Goal: Information Seeking & Learning: Learn about a topic

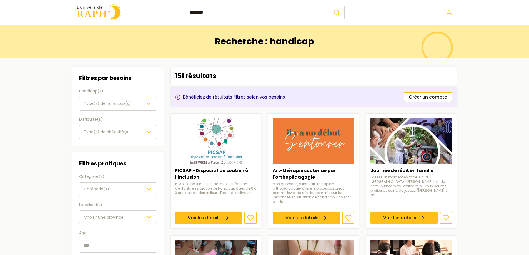
click at [123, 100] on span "Type(s) de handicap(s)" at bounding box center [107, 103] width 47 height 7
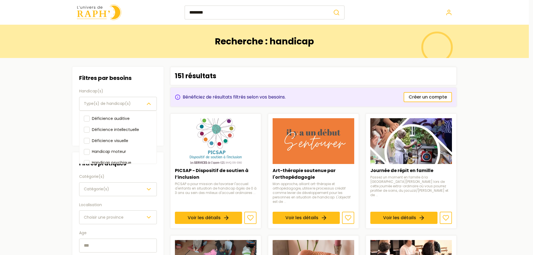
click at [123, 100] on span "Type(s) de handicap(s)" at bounding box center [107, 103] width 47 height 7
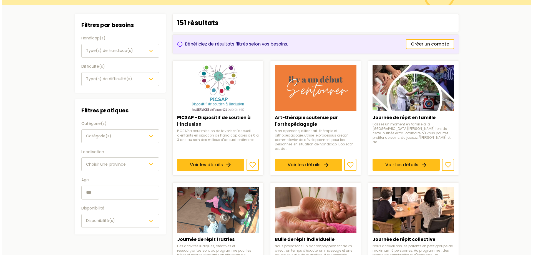
scroll to position [55, 0]
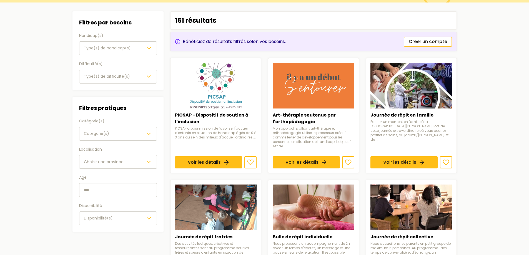
click at [118, 170] on div "Filtres pratiques Catégorie(s) Catégorie(s) Localisation Choisir une province A…" at bounding box center [118, 164] width 78 height 122
click at [117, 163] on span "Choisir une province" at bounding box center [104, 162] width 40 height 6
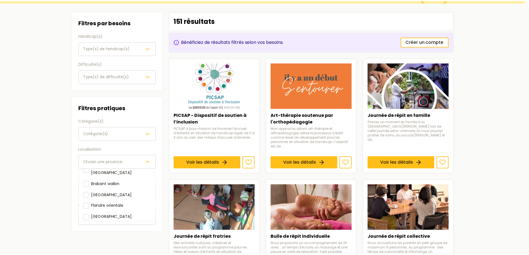
scroll to position [62, 0]
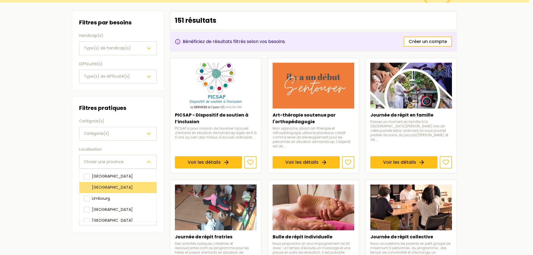
click at [103, 182] on div "Liège" at bounding box center [117, 187] width 77 height 11
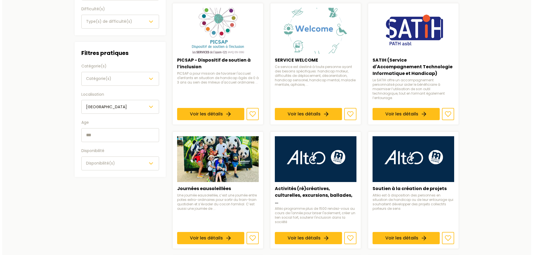
scroll to position [111, 0]
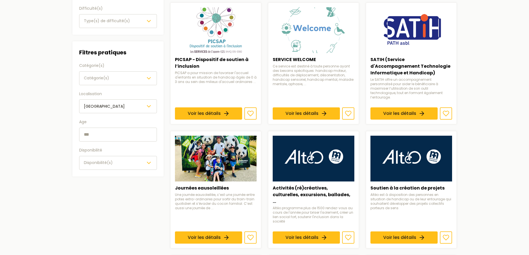
click at [100, 167] on button "Disponibilité(s)" at bounding box center [118, 163] width 78 height 14
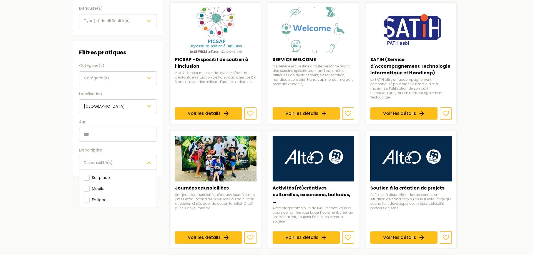
click at [102, 165] on span "Disponibilité(s)" at bounding box center [98, 163] width 29 height 6
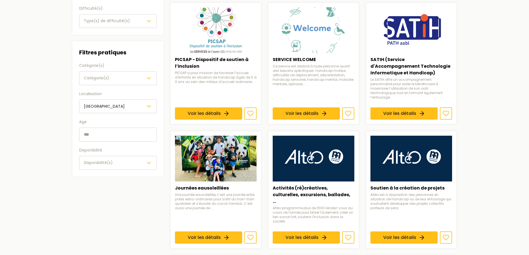
click at [111, 75] on div "Catégorie(s)" at bounding box center [118, 78] width 68 height 7
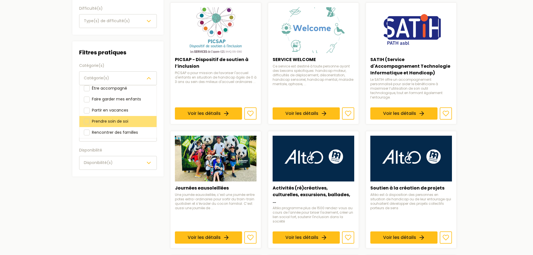
scroll to position [0, 0]
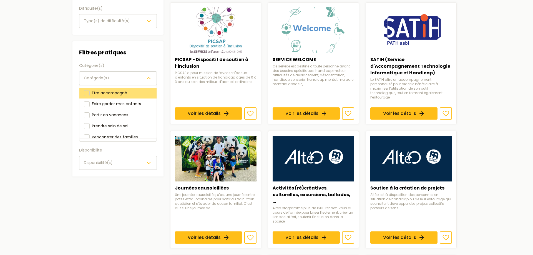
click at [84, 94] on div at bounding box center [87, 93] width 6 height 6
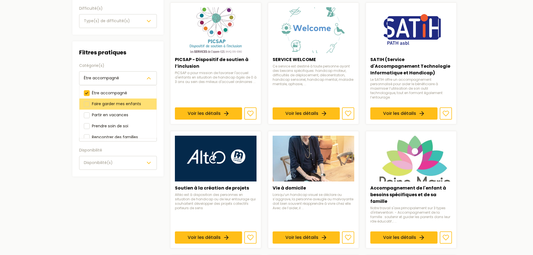
click at [86, 101] on div at bounding box center [87, 104] width 6 height 6
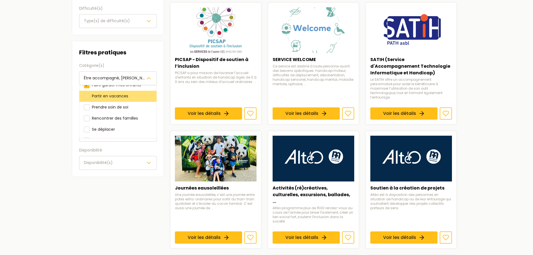
scroll to position [28, 0]
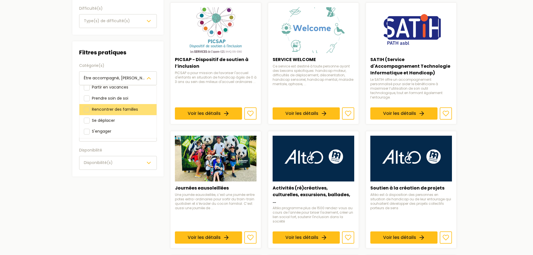
click at [87, 111] on div at bounding box center [87, 110] width 6 height 6
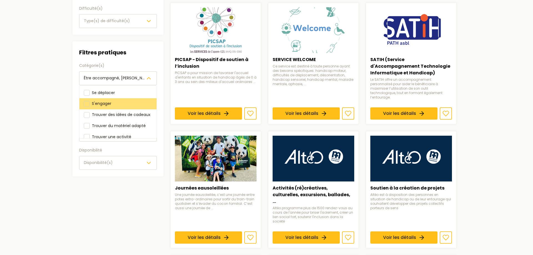
scroll to position [28, 0]
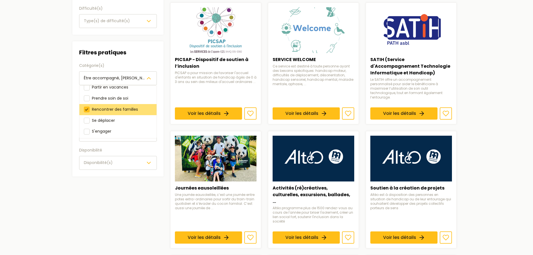
click at [89, 109] on div at bounding box center [87, 110] width 6 height 6
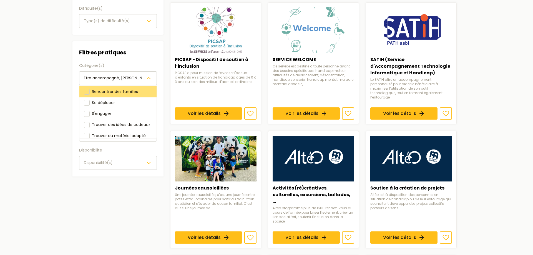
scroll to position [55, 0]
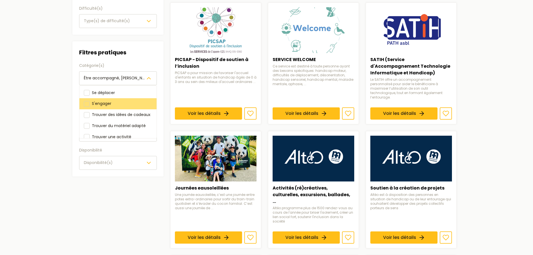
click at [89, 106] on div at bounding box center [87, 104] width 6 height 6
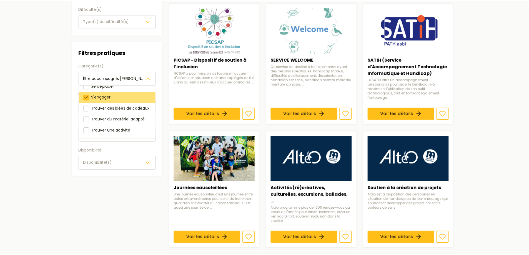
scroll to position [69, 0]
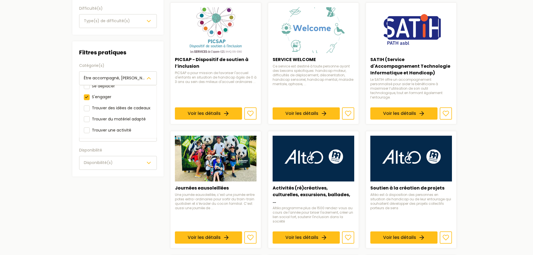
click at [55, 102] on main "Recherche : handicap Filtres Filtres par besoins Handicap(s) Type(s) de handica…" at bounding box center [264, 215] width 529 height 603
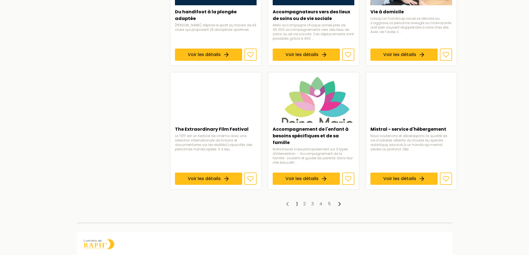
scroll to position [416, 0]
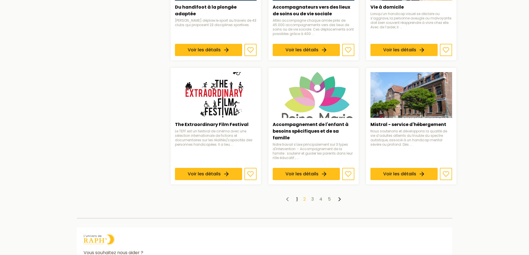
click at [305, 196] on link "2" at bounding box center [304, 199] width 2 height 6
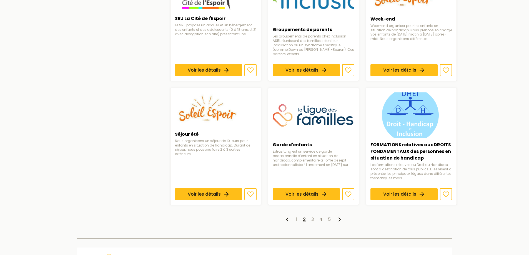
scroll to position [388, 0]
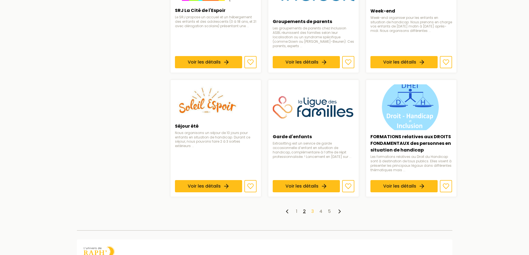
click at [312, 208] on link "3" at bounding box center [312, 211] width 2 height 6
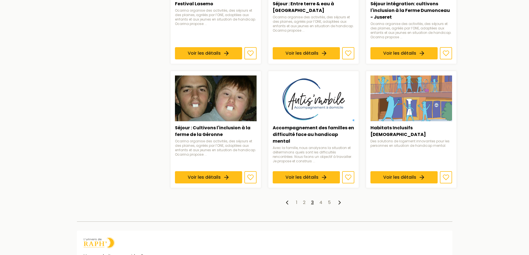
scroll to position [416, 0]
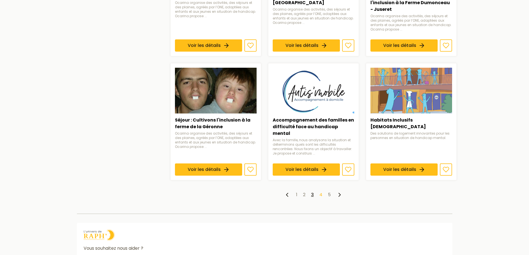
click at [320, 191] on link "4" at bounding box center [320, 194] width 3 height 6
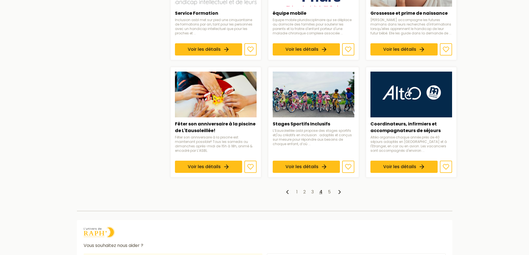
scroll to position [388, 0]
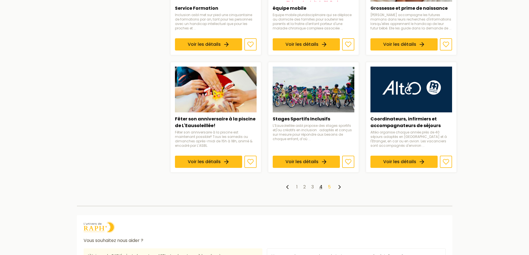
click at [328, 184] on link "5" at bounding box center [329, 187] width 3 height 6
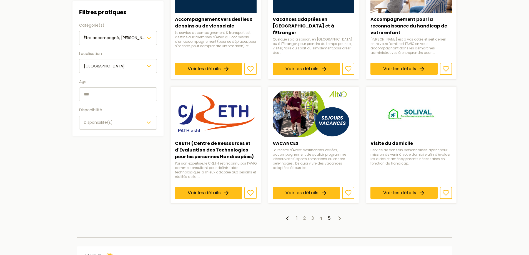
scroll to position [237, 0]
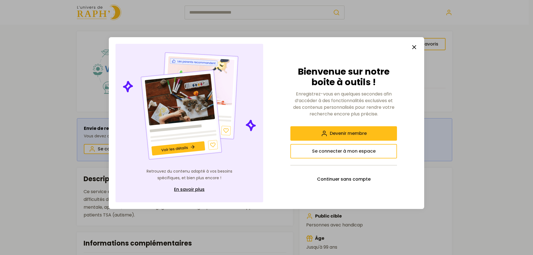
click at [415, 48] on line "button" at bounding box center [413, 47] width 3 height 3
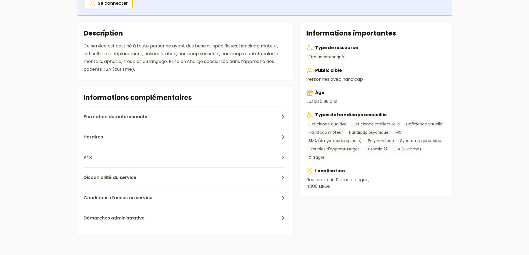
scroll to position [166, 0]
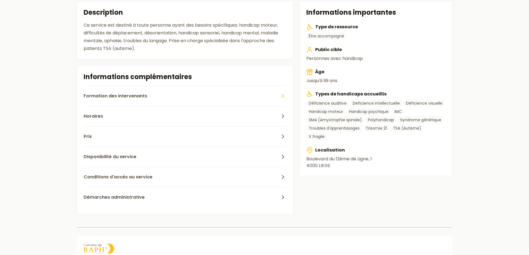
click at [114, 94] on span "Formation des intervenants" at bounding box center [116, 96] width 64 height 7
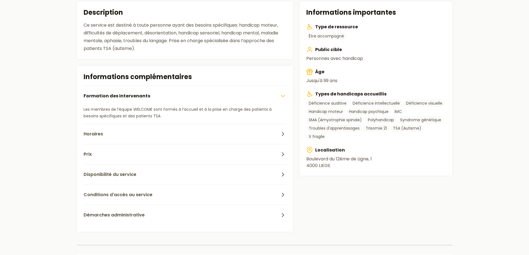
click at [114, 94] on span "Formation des intervenants" at bounding box center [117, 96] width 67 height 7
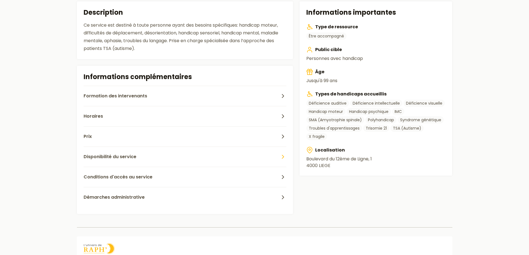
click at [128, 157] on span "Disponibilité du service" at bounding box center [110, 156] width 53 height 7
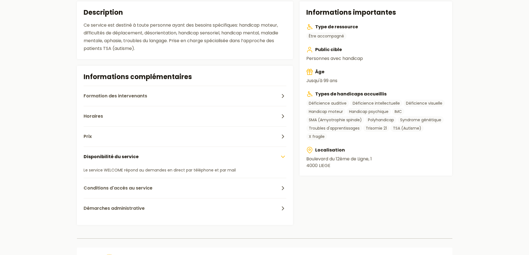
click at [128, 157] on span "Disponibilité du service" at bounding box center [111, 156] width 55 height 7
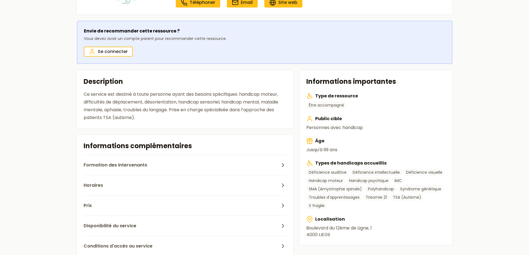
scroll to position [55, 0]
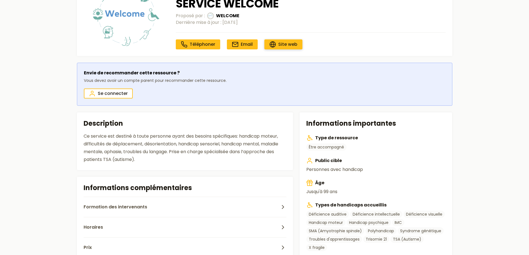
click at [282, 46] on span "Site web" at bounding box center [287, 44] width 19 height 6
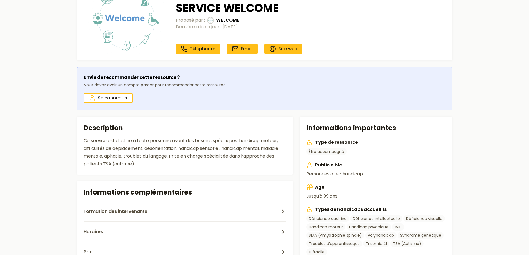
scroll to position [0, 0]
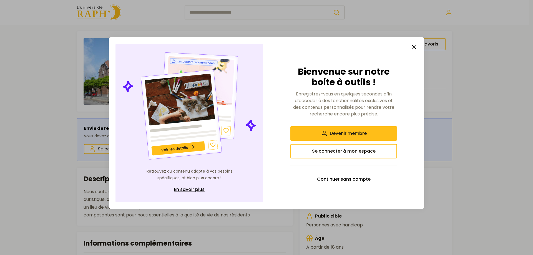
click at [415, 52] on button "button" at bounding box center [413, 47] width 11 height 11
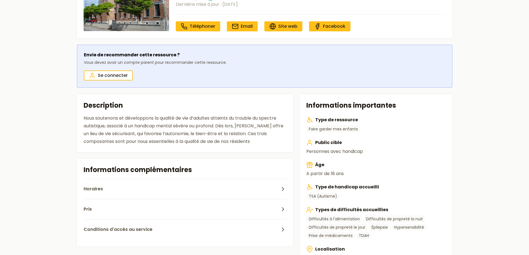
scroll to position [83, 0]
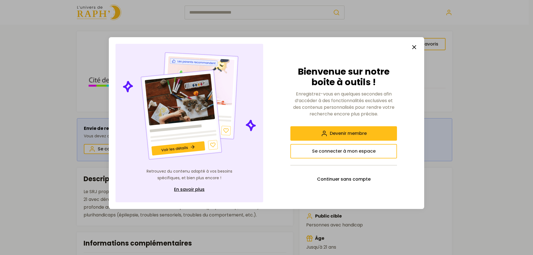
click at [409, 44] on button "button" at bounding box center [413, 47] width 11 height 11
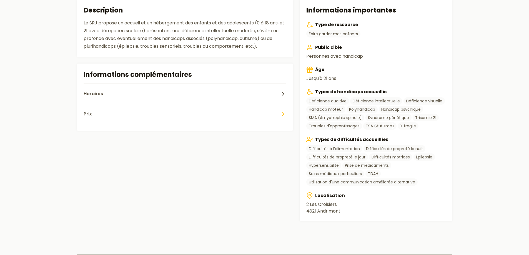
scroll to position [166, 0]
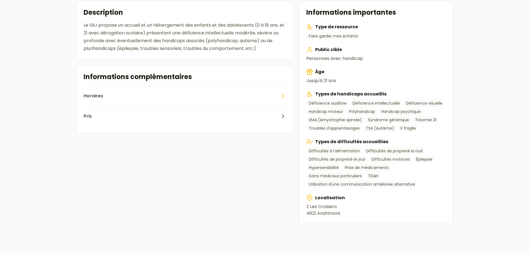
click at [151, 94] on button "Horaires" at bounding box center [185, 96] width 203 height 20
click at [141, 113] on button "Prix" at bounding box center [185, 116] width 203 height 20
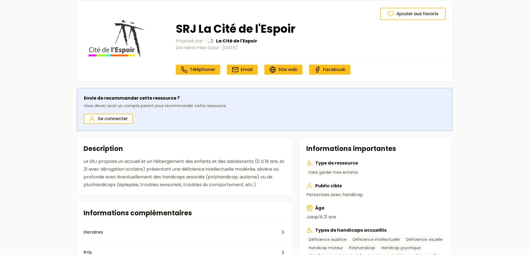
scroll to position [28, 0]
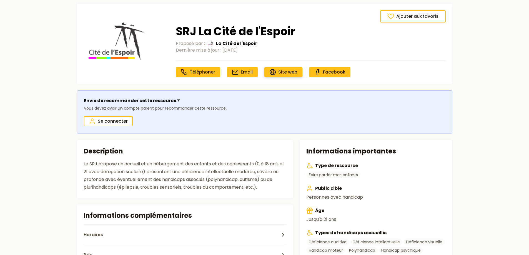
click at [286, 74] on span "Site web" at bounding box center [287, 72] width 19 height 6
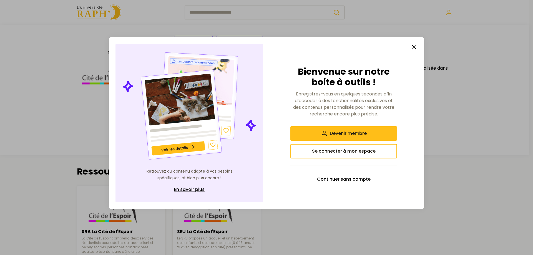
click at [413, 47] on icon "button" at bounding box center [414, 47] width 7 height 7
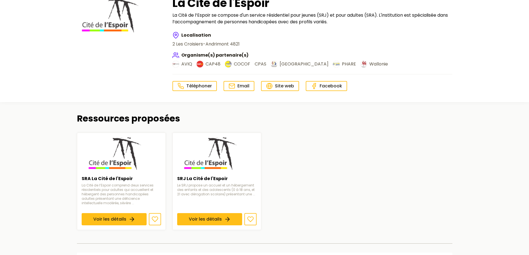
scroll to position [55, 0]
